Goal: Information Seeking & Learning: Learn about a topic

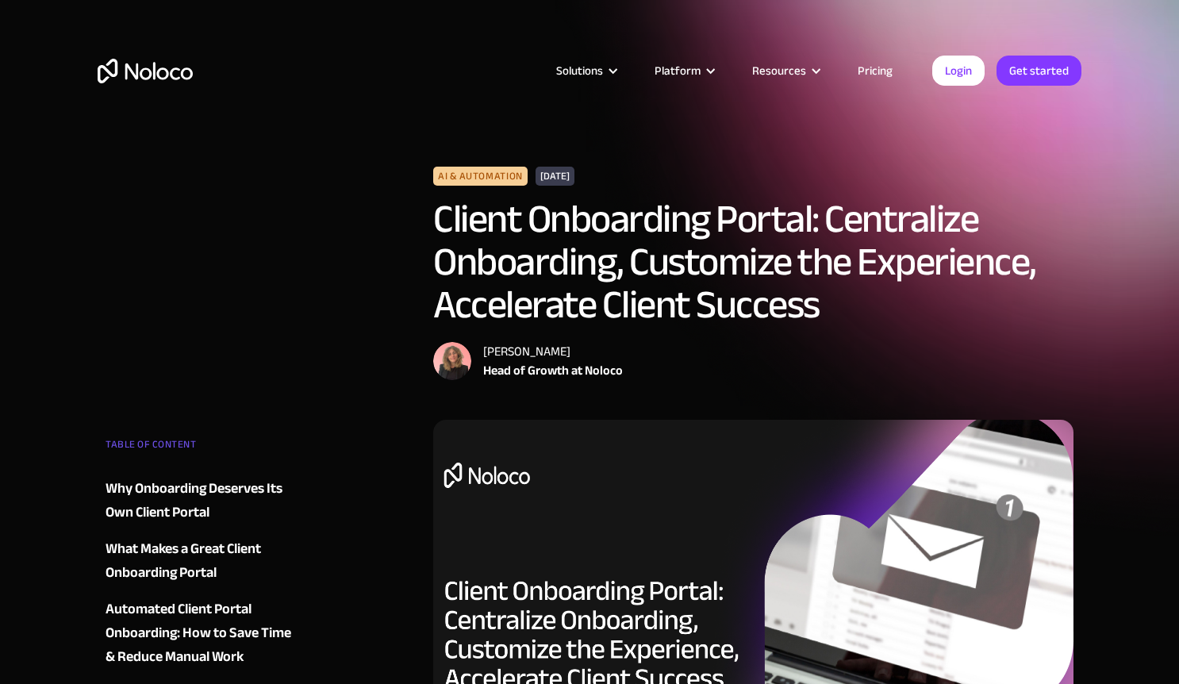
click at [876, 70] on link "Pricing" at bounding box center [874, 70] width 75 height 21
